Goal: Information Seeking & Learning: Learn about a topic

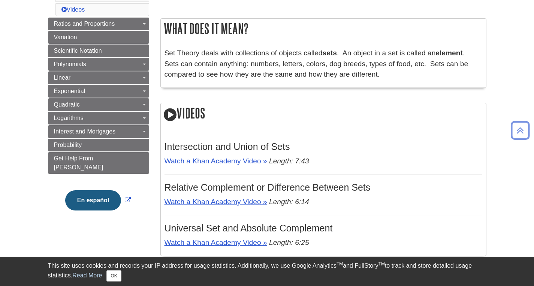
scroll to position [112, 0]
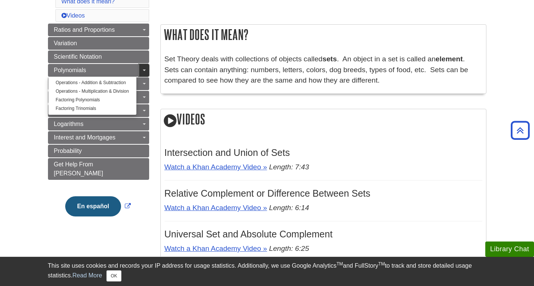
click at [145, 70] on span "Guide Page Menu" at bounding box center [144, 70] width 3 height 1
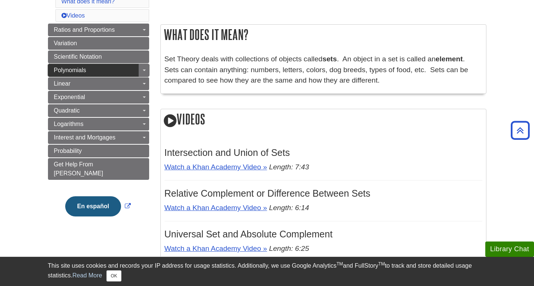
click at [107, 72] on link "Polynomials" at bounding box center [98, 70] width 101 height 13
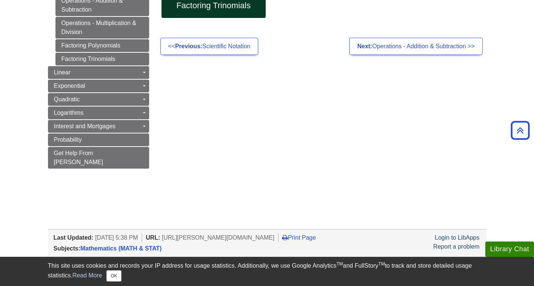
scroll to position [75, 0]
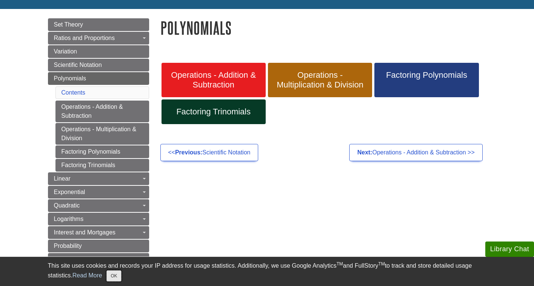
click at [119, 275] on button "OK" at bounding box center [113, 276] width 15 height 11
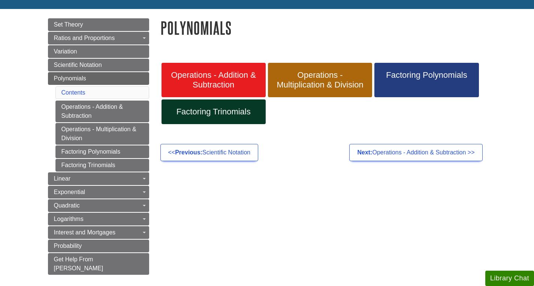
click at [288, 207] on div "Menu Set Theory Ratios and Proportions Toggle Dropdown Understanding Ratios & P…" at bounding box center [266, 151] width 449 height 285
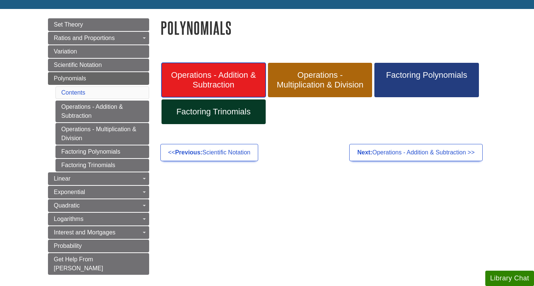
click at [243, 74] on span "Operations - Addition & Subtraction" at bounding box center [213, 79] width 93 height 19
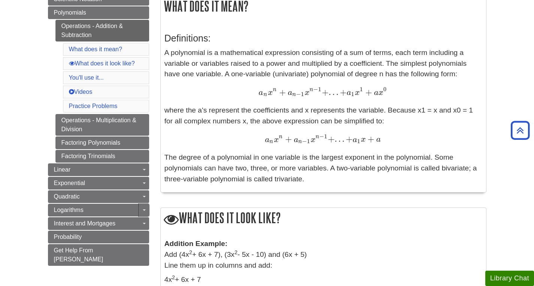
scroll to position [225, 0]
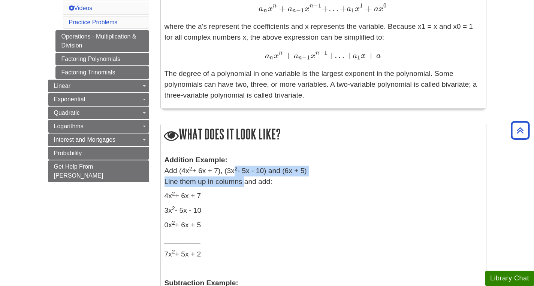
drag, startPoint x: 237, startPoint y: 169, endPoint x: 242, endPoint y: 177, distance: 8.5
click at [242, 177] on p "Addition Example: Add (4x 2 + 6x + 7), (3x 2 - 5x - 10) and (6x + 5) Line them …" at bounding box center [323, 171] width 318 height 32
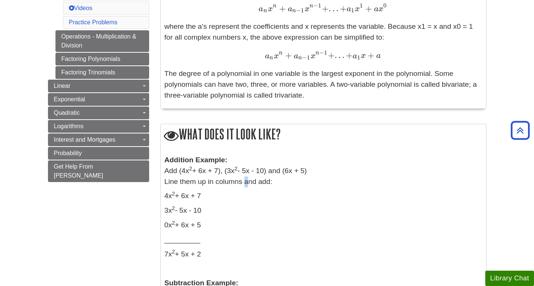
click at [242, 177] on p "Addition Example: Add (4x 2 + 6x + 7), (3x 2 - 5x - 10) and (6x + 5) Line them …" at bounding box center [323, 171] width 318 height 32
click at [243, 177] on p "Addition Example: Add (4x 2 + 6x + 7), (3x 2 - 5x - 10) and (6x + 5) Line them …" at bounding box center [323, 171] width 318 height 32
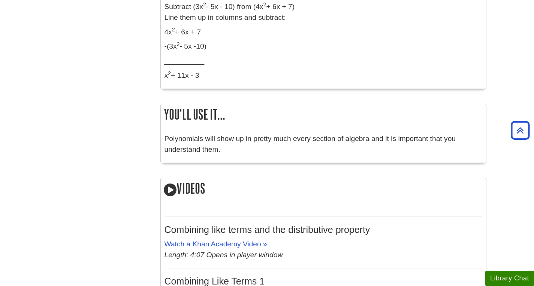
scroll to position [562, 0]
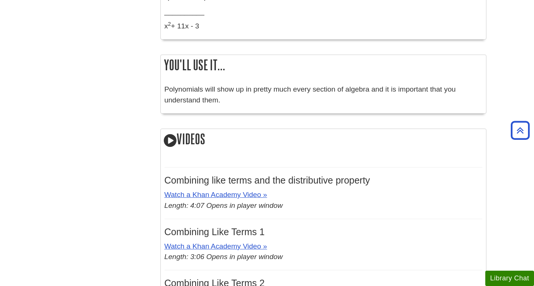
drag, startPoint x: 226, startPoint y: 192, endPoint x: 277, endPoint y: 101, distance: 104.7
click at [277, 101] on p "Polynomials will show up in pretty much every section of algebra and it is impo…" at bounding box center [323, 95] width 318 height 22
